Goal: Information Seeking & Learning: Learn about a topic

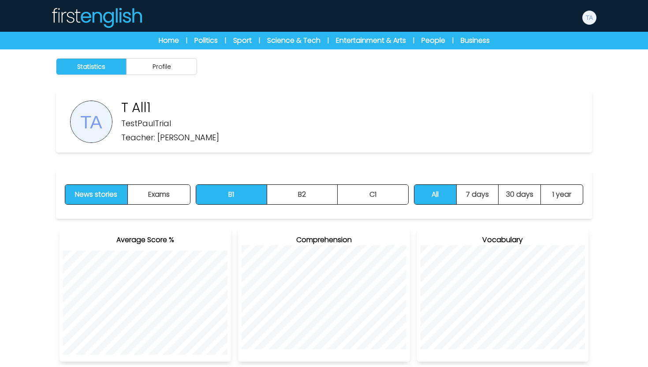
click at [120, 20] on img at bounding box center [97, 17] width 92 height 21
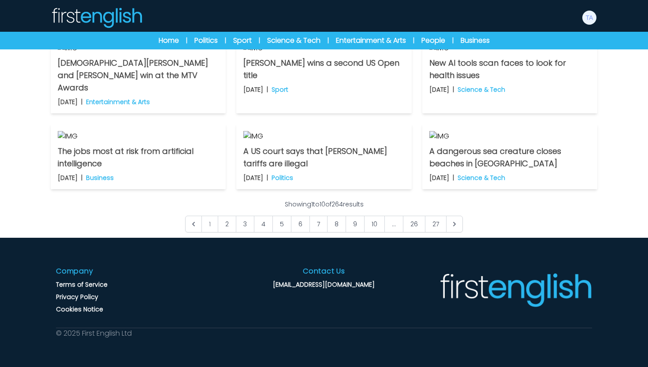
scroll to position [666, 0]
click at [434, 219] on link "27" at bounding box center [436, 224] width 22 height 17
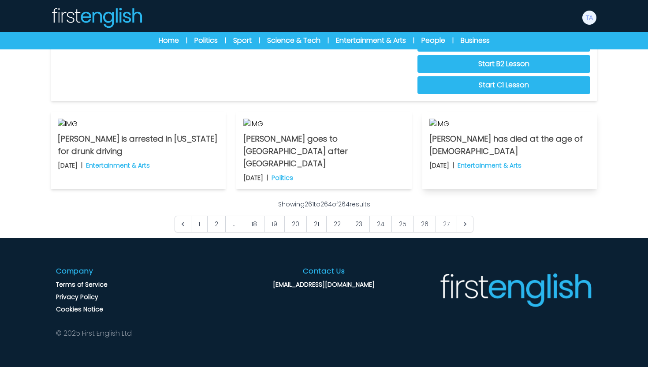
scroll to position [309, 0]
click at [427, 232] on link "26" at bounding box center [425, 224] width 22 height 17
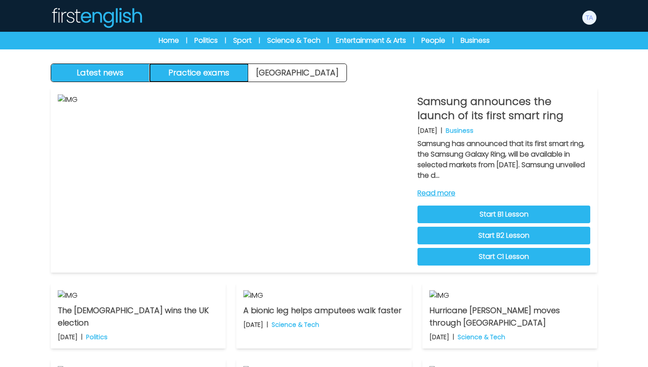
click at [180, 67] on button "Practice exams" at bounding box center [199, 73] width 99 height 18
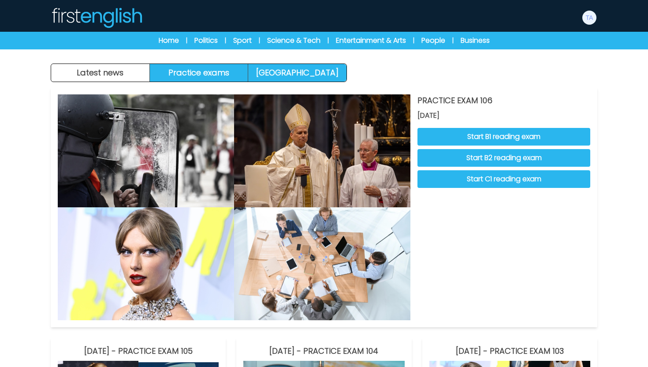
click at [269, 80] on link "[GEOGRAPHIC_DATA]" at bounding box center [297, 73] width 98 height 18
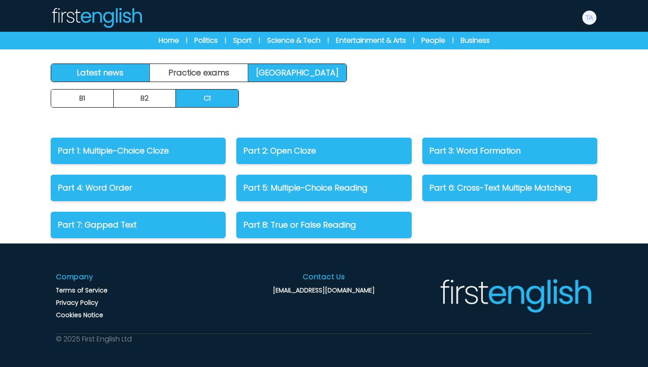
click at [115, 81] on link "Latest news" at bounding box center [100, 73] width 99 height 18
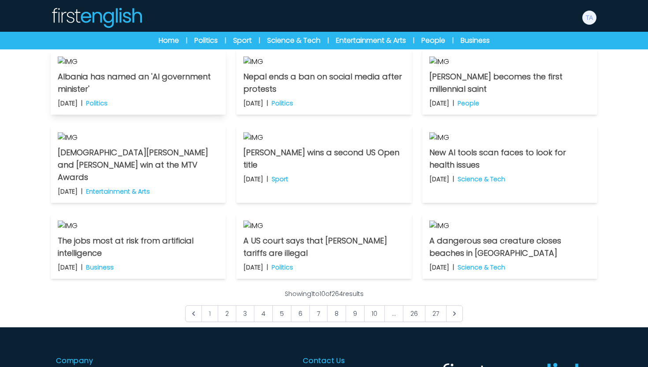
scroll to position [246, 0]
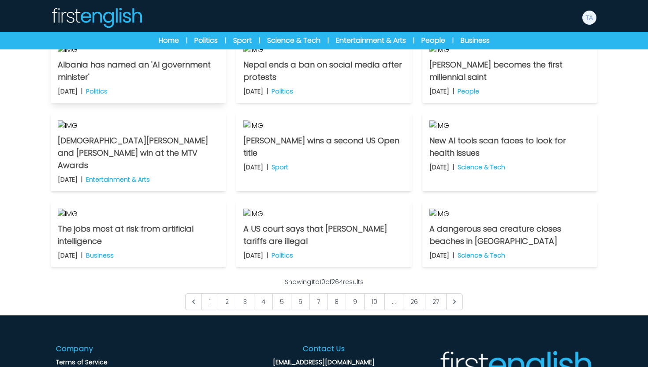
click at [152, 83] on p "Albania has named an 'AI government minister'" at bounding box center [138, 71] width 161 height 25
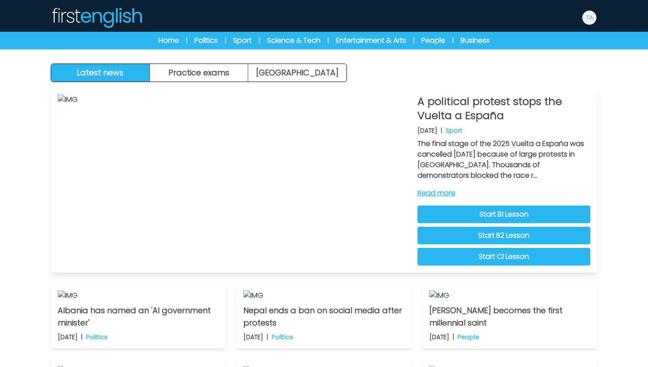
click at [421, 192] on link "Read more" at bounding box center [504, 193] width 173 height 11
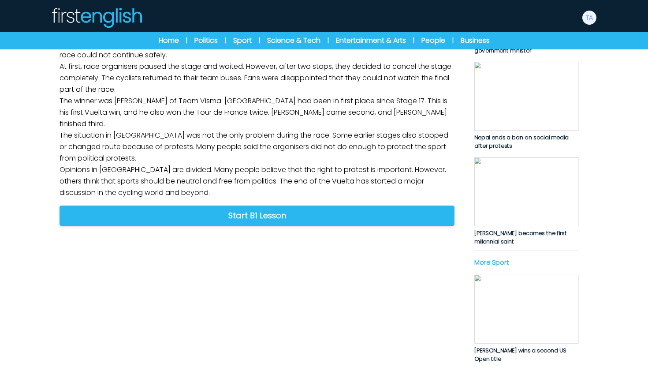
scroll to position [256, 0]
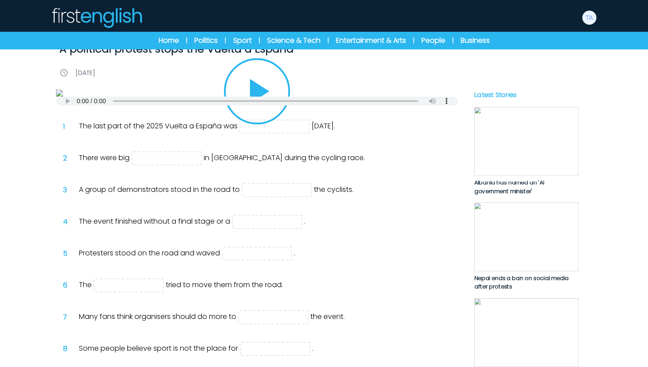
scroll to position [84, 0]
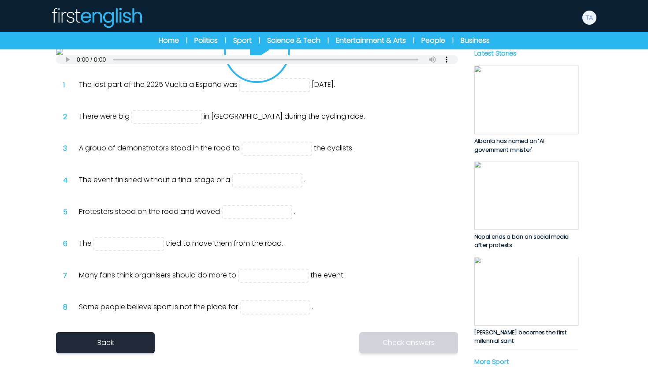
click at [267, 71] on icon "Play/Pause" at bounding box center [257, 50] width 42 height 42
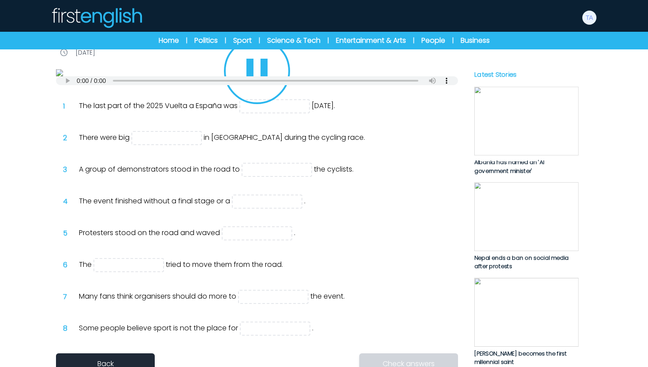
scroll to position [71, 0]
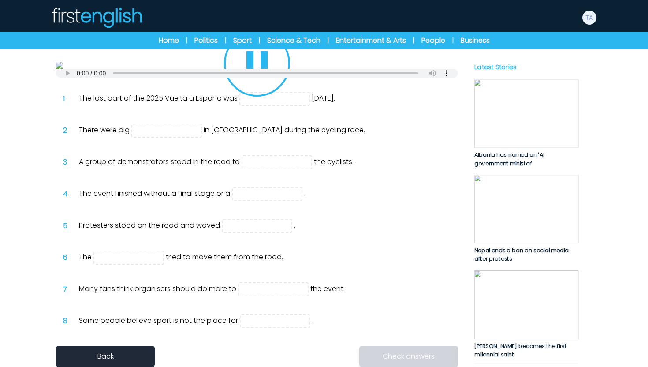
click at [266, 76] on icon "Play/Pause" at bounding box center [257, 63] width 21 height 25
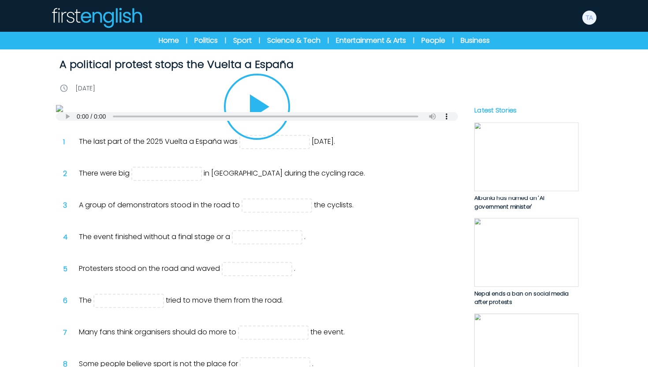
scroll to position [0, 0]
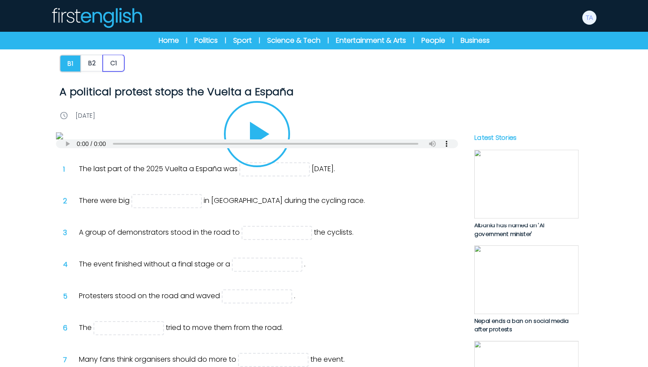
click at [117, 71] on button "C1" at bounding box center [114, 63] width 22 height 17
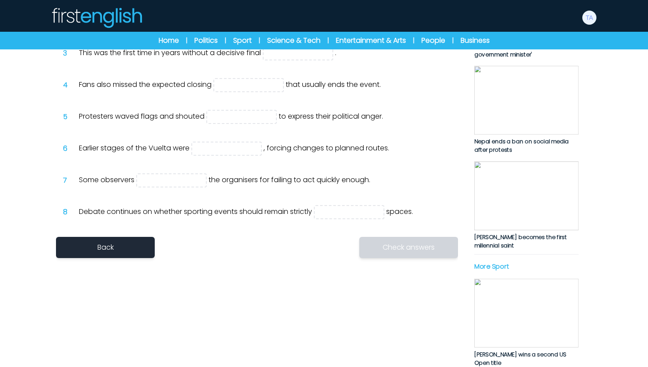
scroll to position [177, 0]
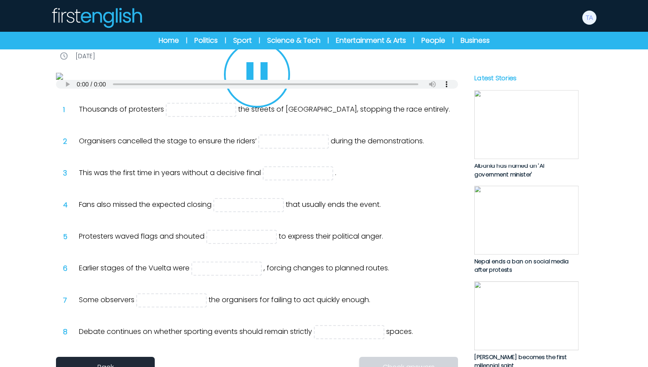
scroll to position [57, 0]
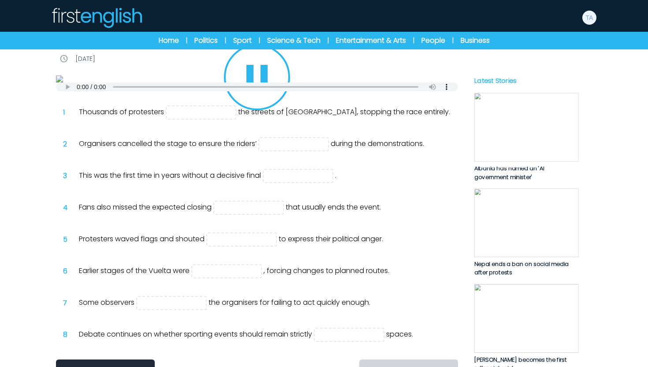
click at [264, 90] on icon "Play/Pause" at bounding box center [257, 77] width 21 height 25
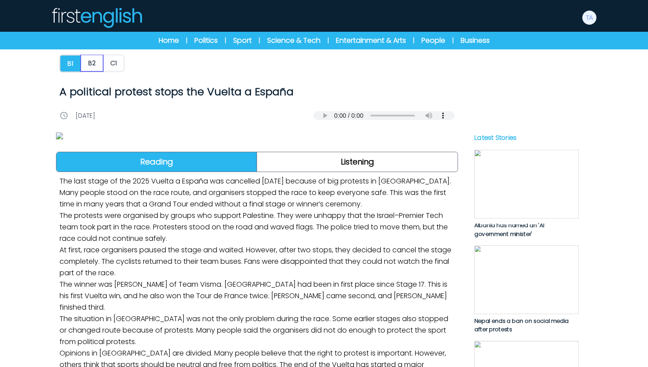
click at [91, 67] on button "B2" at bounding box center [92, 63] width 22 height 17
click at [125, 20] on img at bounding box center [97, 17] width 92 height 21
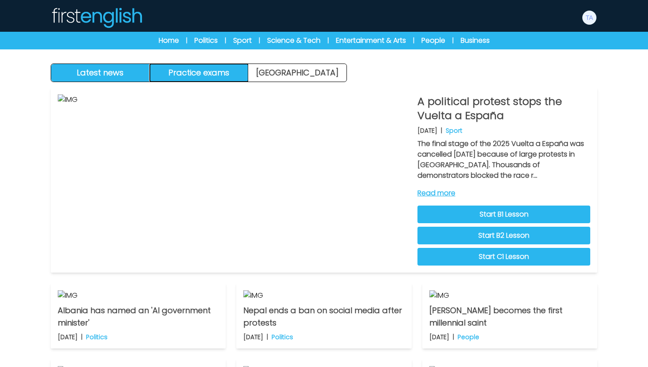
click at [230, 74] on button "Practice exams" at bounding box center [199, 73] width 99 height 18
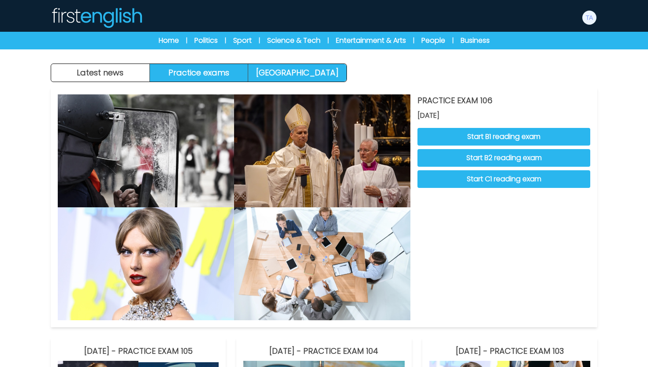
click at [273, 80] on link "[GEOGRAPHIC_DATA]" at bounding box center [297, 73] width 98 height 18
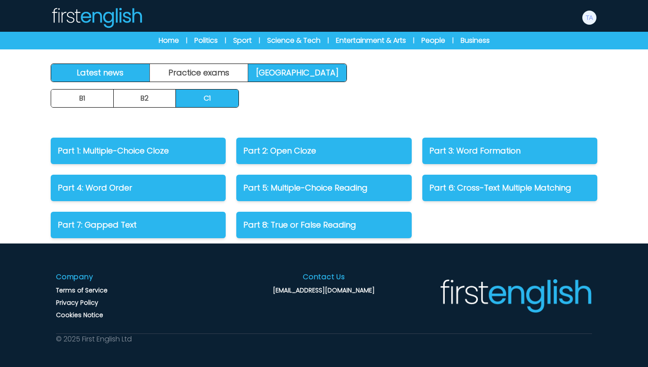
click at [141, 77] on link "Latest news" at bounding box center [100, 73] width 99 height 18
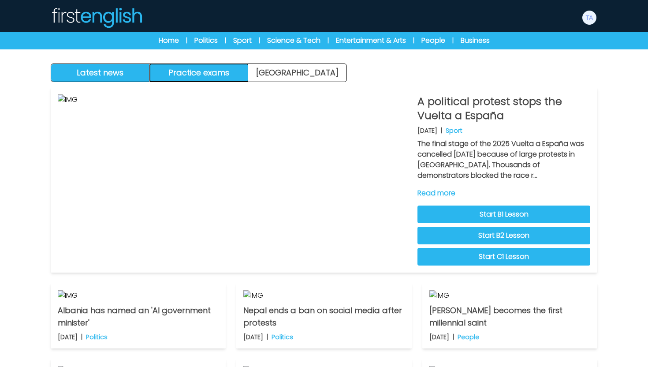
click at [213, 80] on button "Practice exams" at bounding box center [199, 73] width 99 height 18
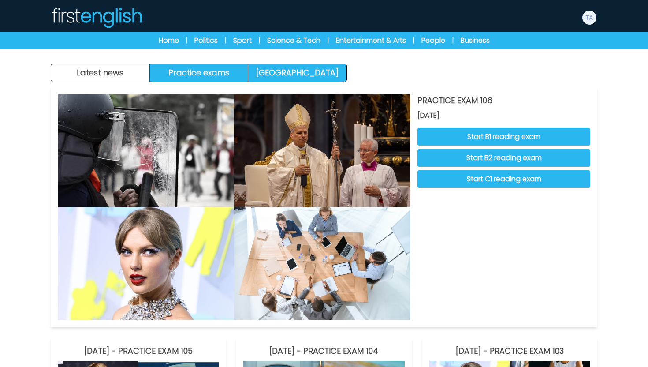
click at [273, 72] on link "[GEOGRAPHIC_DATA]" at bounding box center [297, 73] width 98 height 18
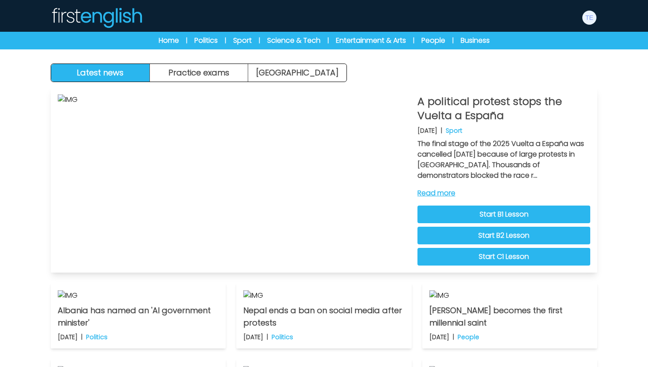
click at [449, 191] on link "Read more" at bounding box center [504, 193] width 173 height 11
